Goal: Navigation & Orientation: Find specific page/section

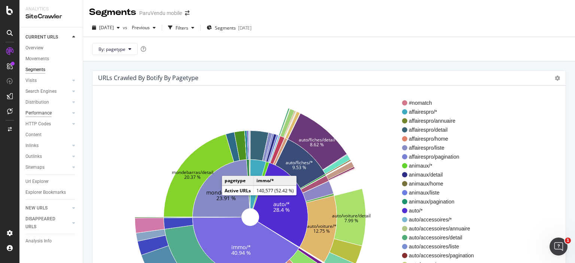
scroll to position [112, 0]
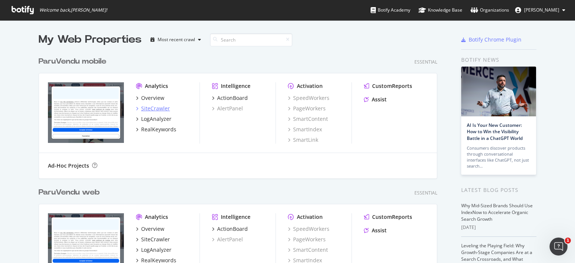
click at [162, 109] on div "SiteCrawler" at bounding box center [155, 108] width 29 height 7
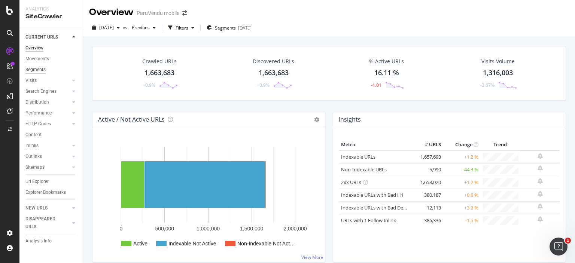
click at [41, 70] on div "Segments" at bounding box center [35, 70] width 20 height 8
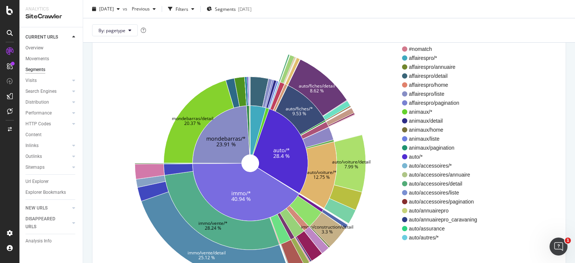
scroll to position [75, 0]
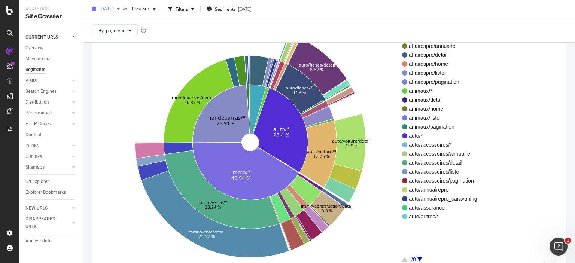
click at [120, 10] on icon "button" at bounding box center [118, 9] width 3 height 4
click at [208, 49] on icon "auto/* 28.4 % immo/* 40.94 % mondebarras/* 23.91 % auto/fiches/* 9.53 % auto/vo…" at bounding box center [250, 142] width 304 height 231
